Goal: Task Accomplishment & Management: Manage account settings

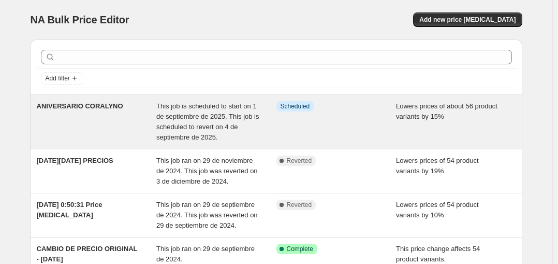
click at [113, 102] on span "ANIVERSARIO CORALYNO" at bounding box center [80, 106] width 86 height 8
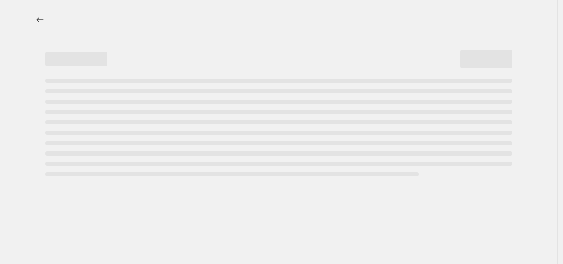
select select "percentage"
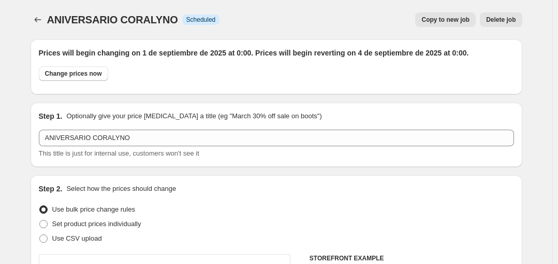
click at [500, 15] on button "Delete job" at bounding box center [501, 19] width 42 height 14
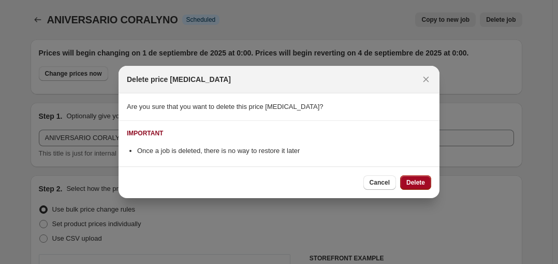
click at [411, 179] on span "Delete" at bounding box center [415, 182] width 19 height 8
